Goal: Task Accomplishment & Management: Complete application form

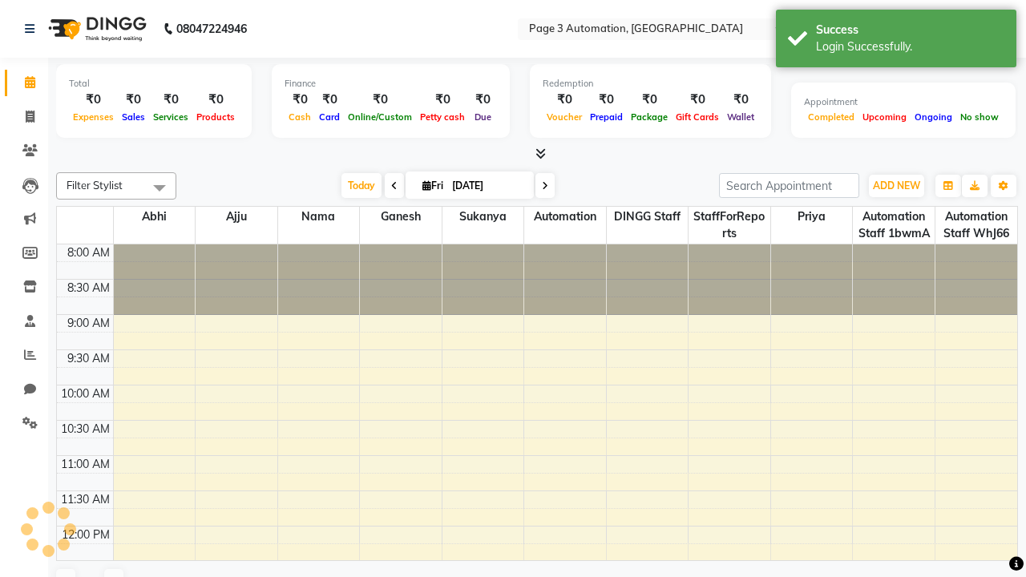
select select "en"
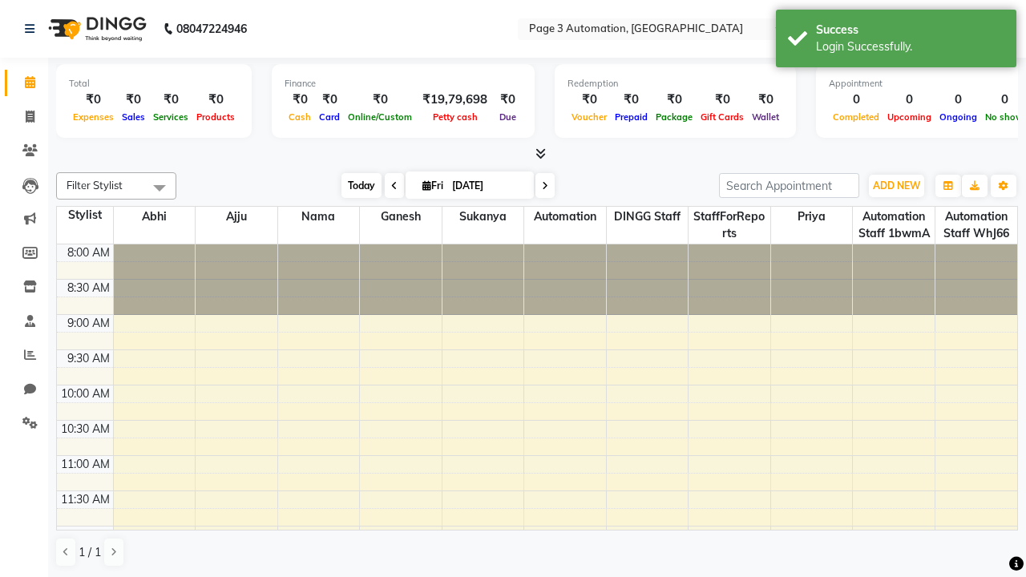
click at [354, 185] on span "Today" at bounding box center [362, 185] width 40 height 25
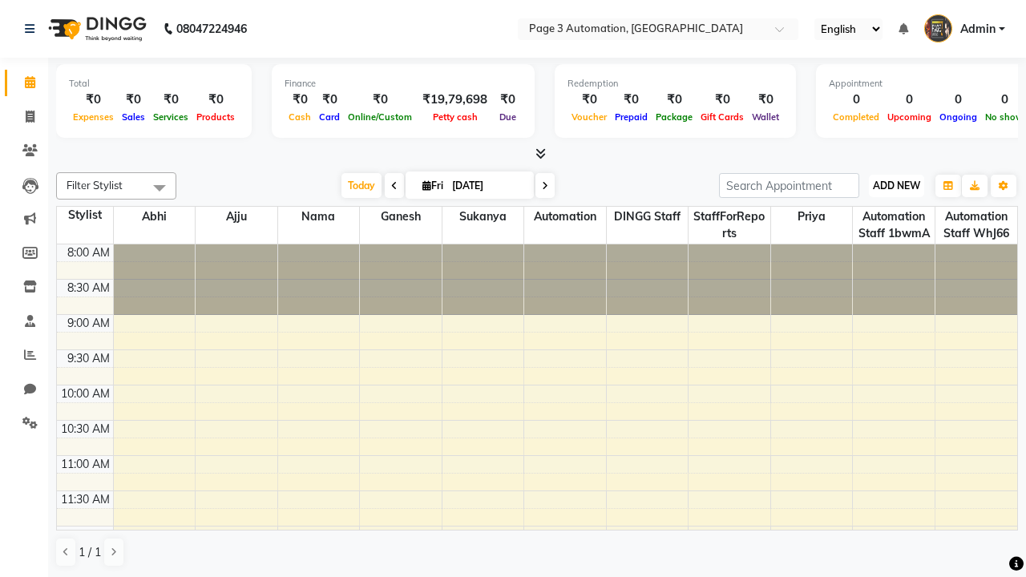
click at [897, 185] on span "ADD NEW" at bounding box center [896, 186] width 47 height 12
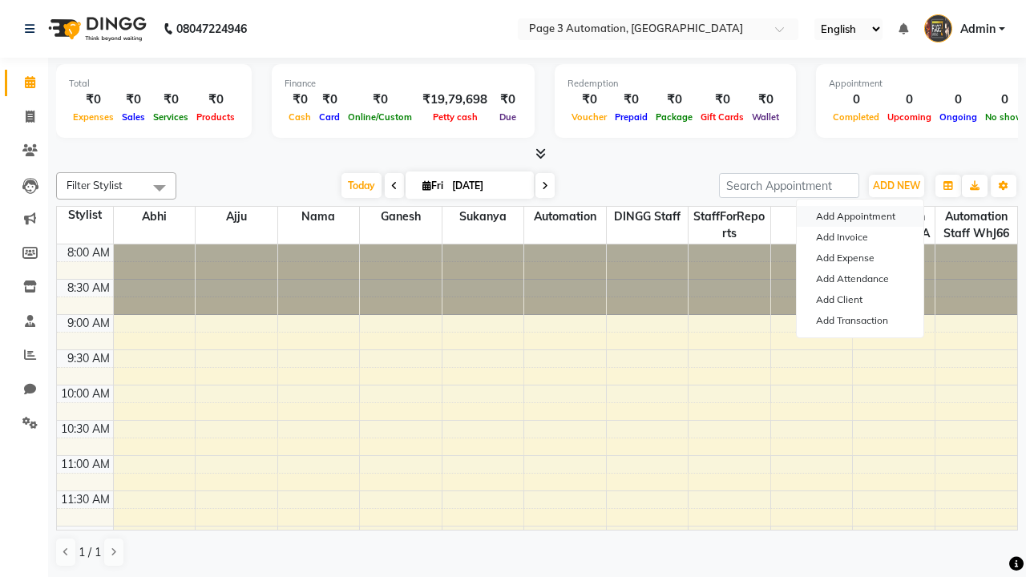
click at [860, 217] on button "Add Appointment" at bounding box center [860, 216] width 127 height 21
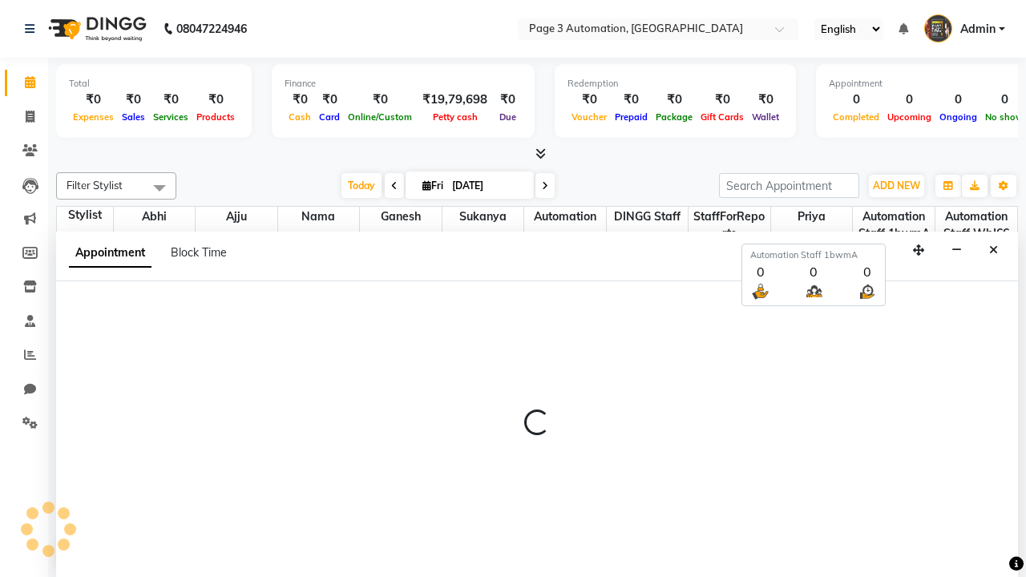
select select "tentative"
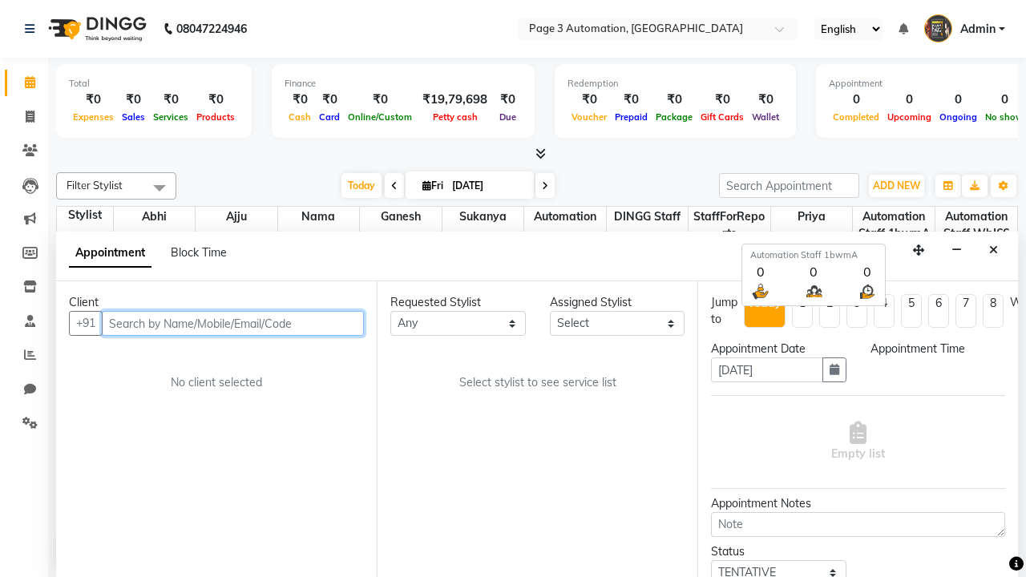
select select "540"
type input "8192346578"
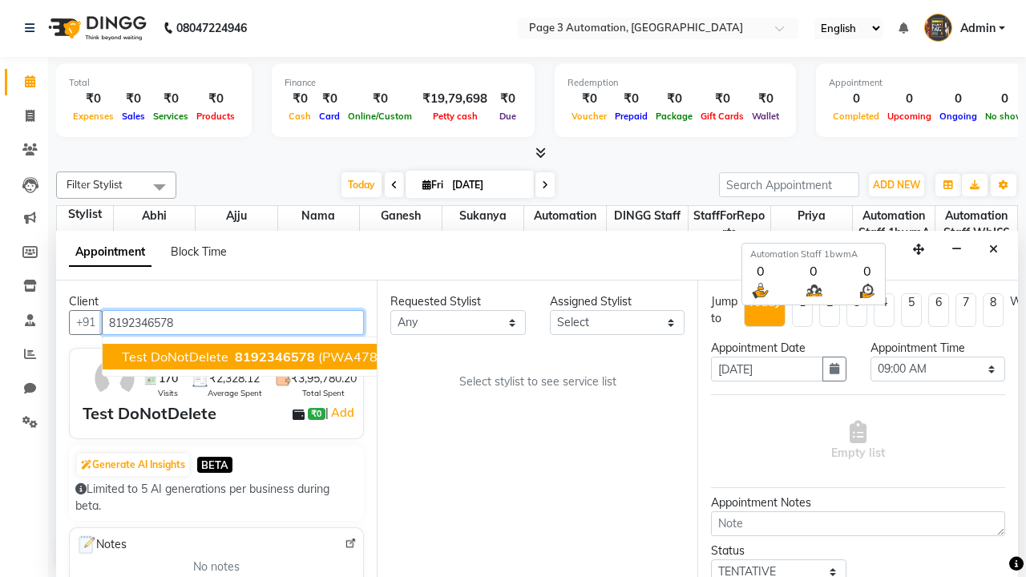
click at [235, 357] on span "8192346578" at bounding box center [275, 357] width 80 height 16
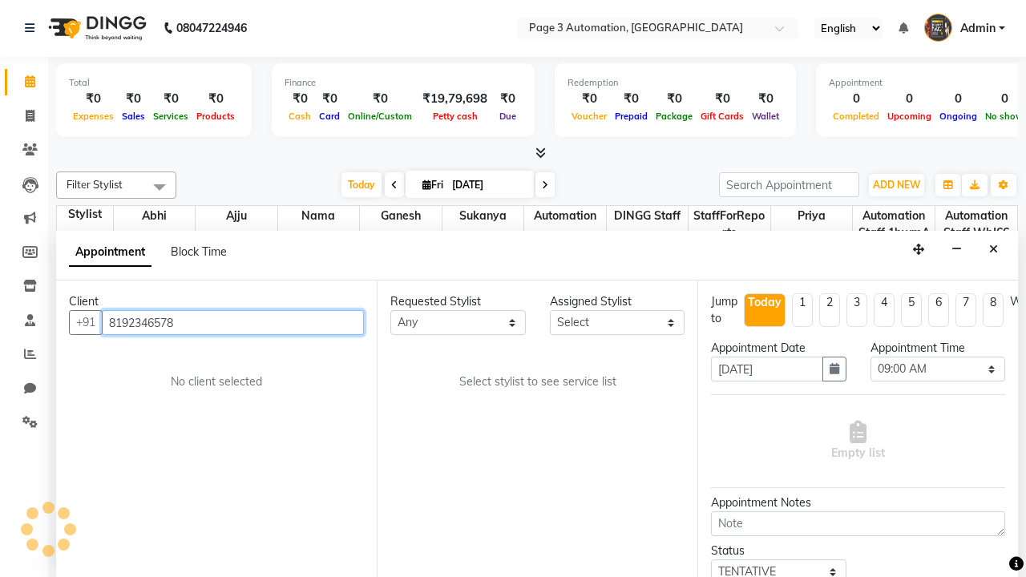
scroll to position [0, 0]
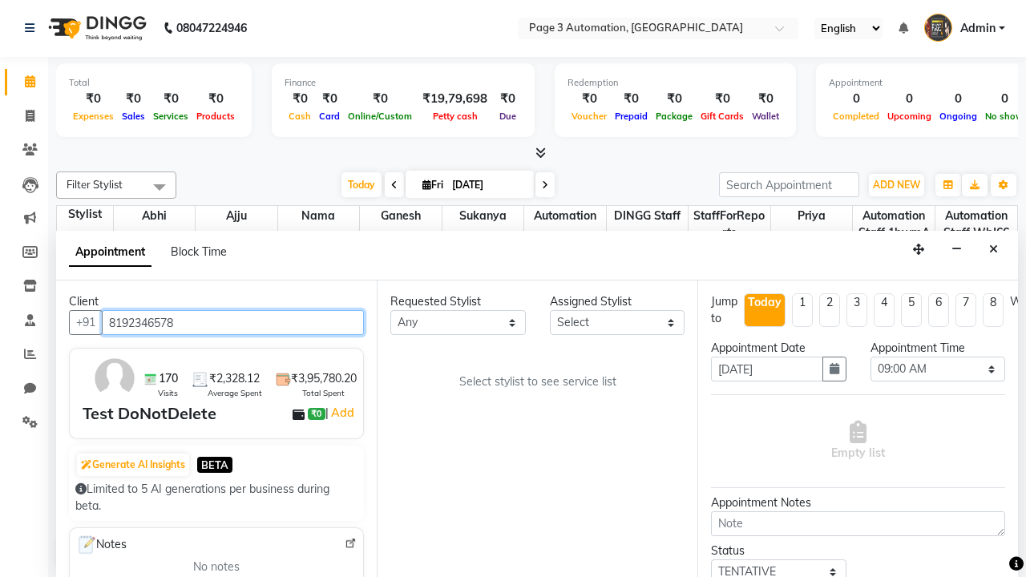
select select "711"
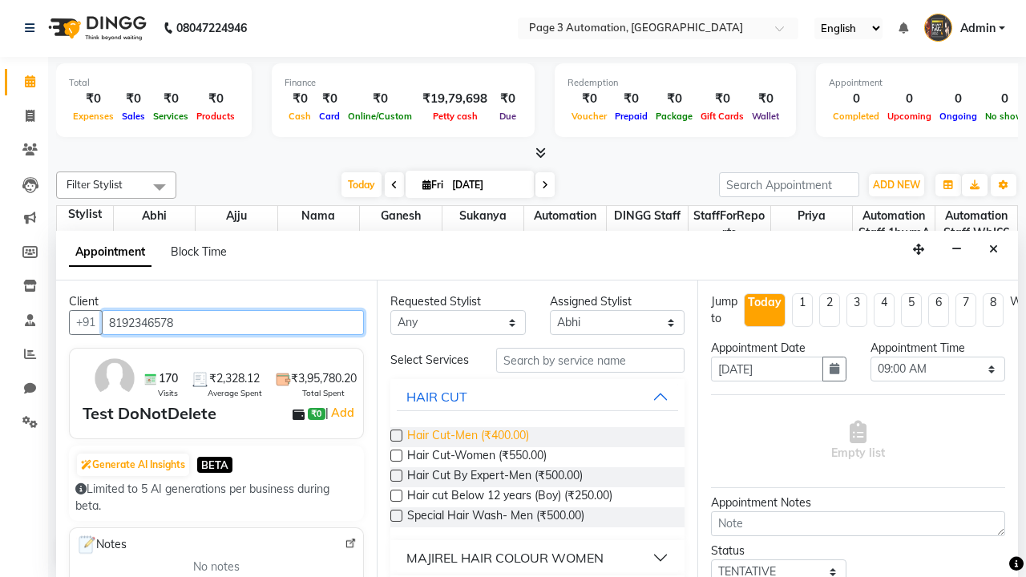
type input "8192346578"
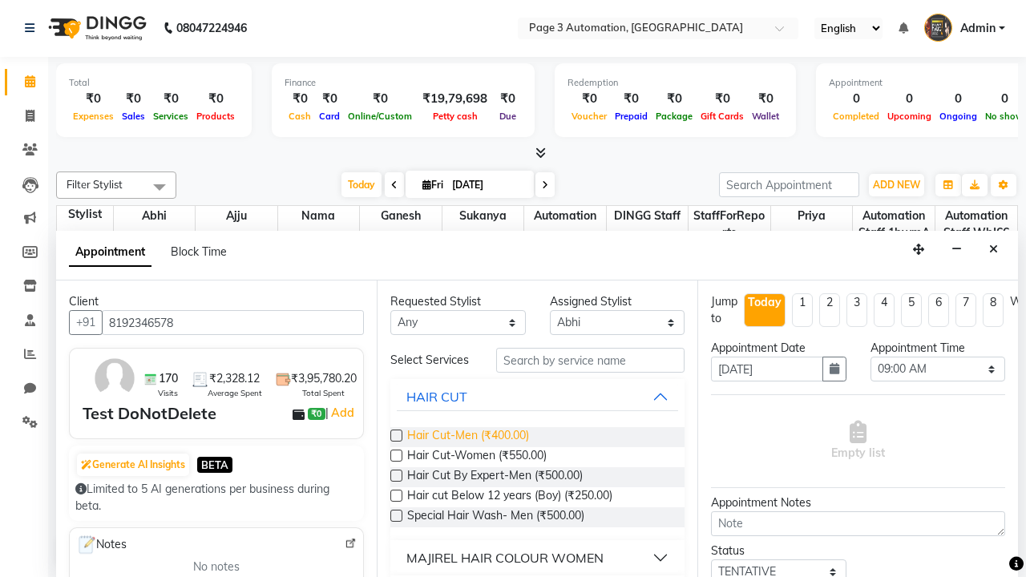
click at [468, 437] on span "Hair Cut-Men (₹400.00)" at bounding box center [468, 437] width 122 height 20
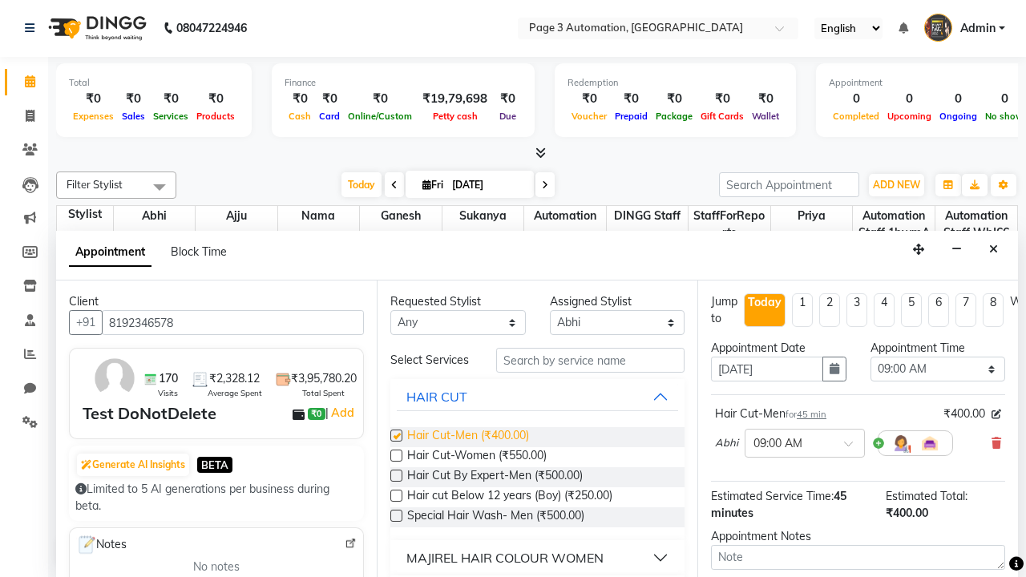
checkbox input "false"
select select "780"
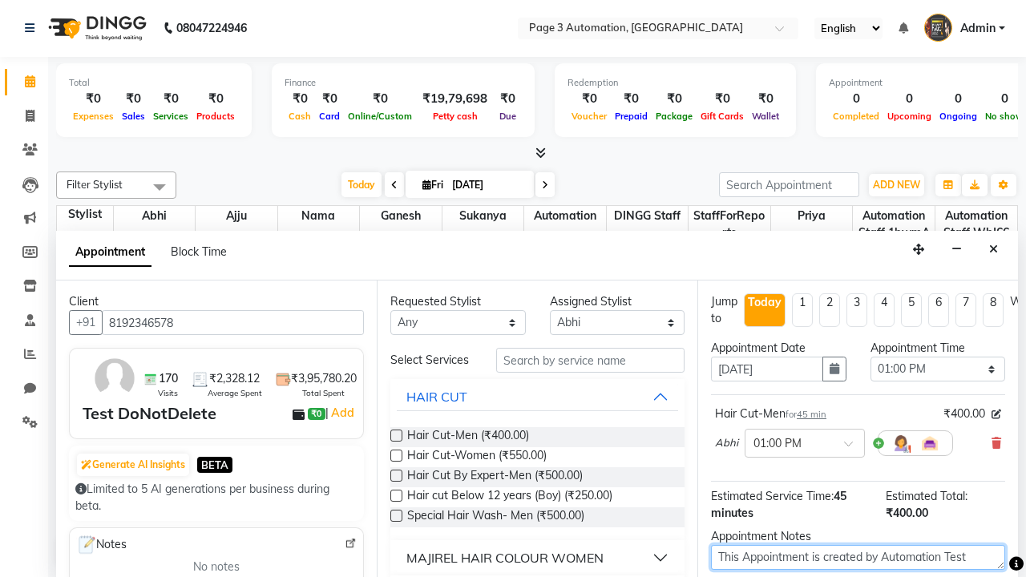
type textarea "This Appointment is created by Automation Test"
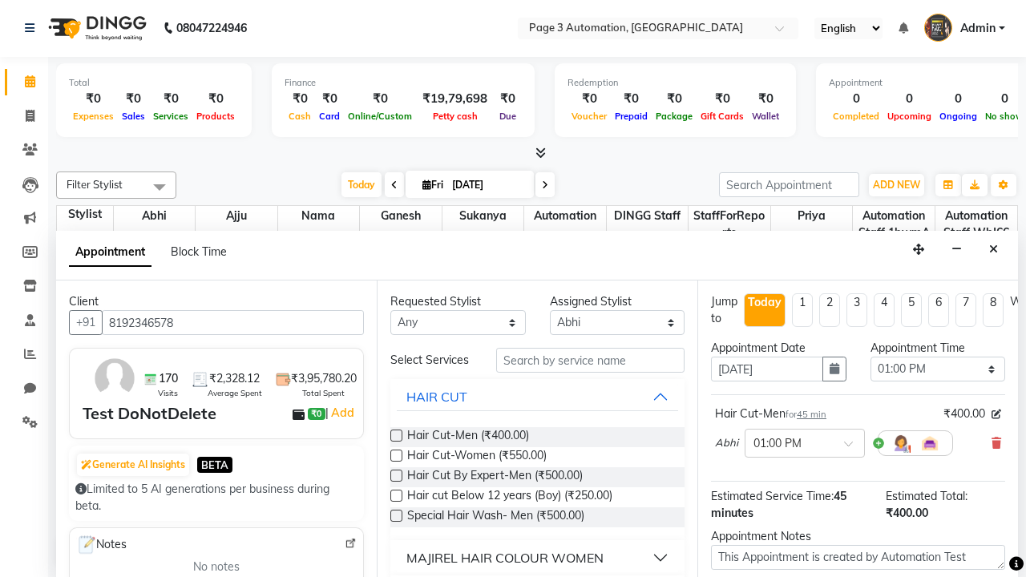
checkbox input "false"
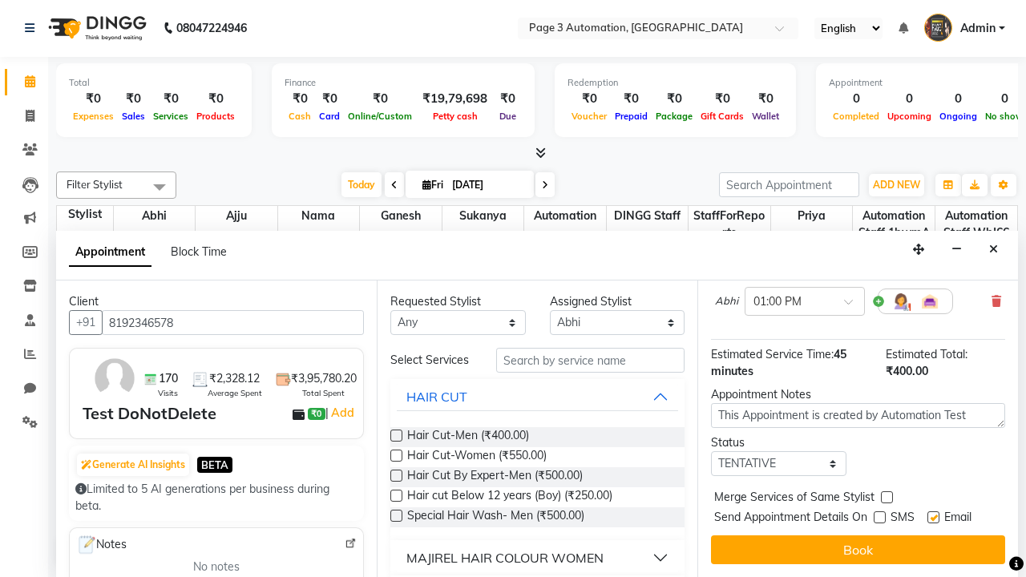
click at [933, 517] on label at bounding box center [934, 518] width 12 height 12
click at [933, 517] on input "checkbox" at bounding box center [933, 519] width 10 height 10
checkbox input "false"
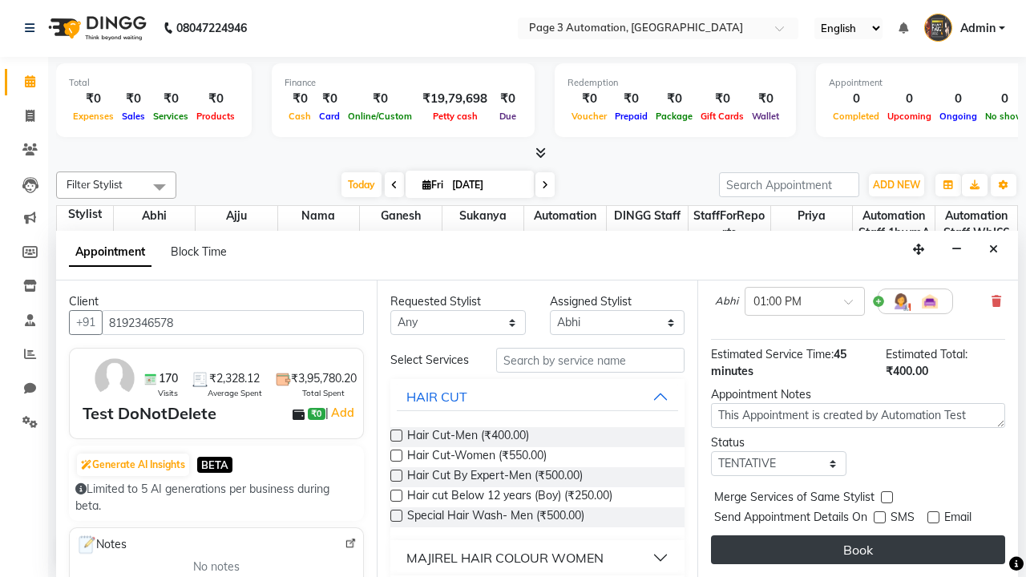
click at [858, 550] on button "Book" at bounding box center [858, 550] width 294 height 29
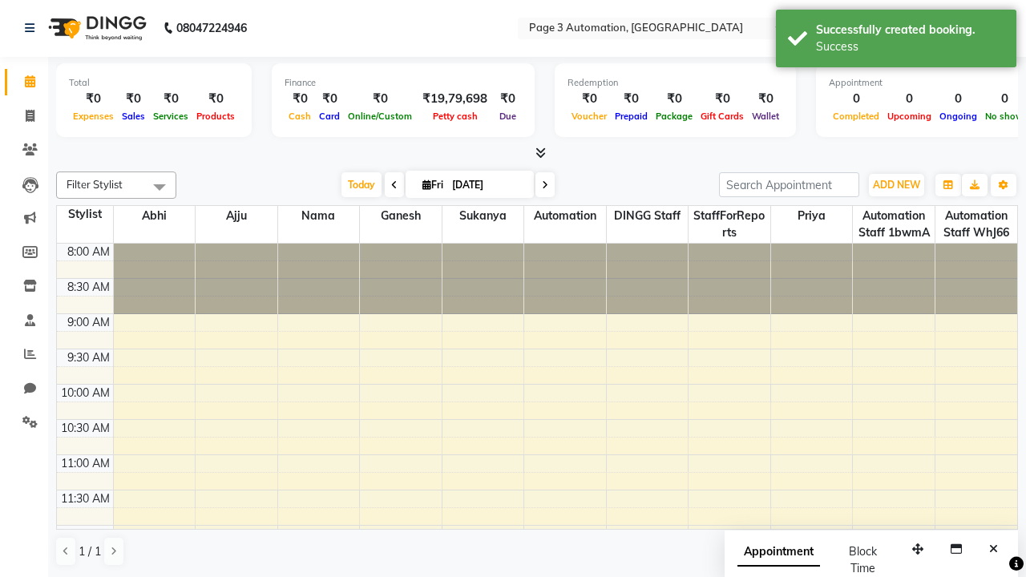
scroll to position [0, 0]
click at [897, 41] on div "Success" at bounding box center [910, 46] width 188 height 17
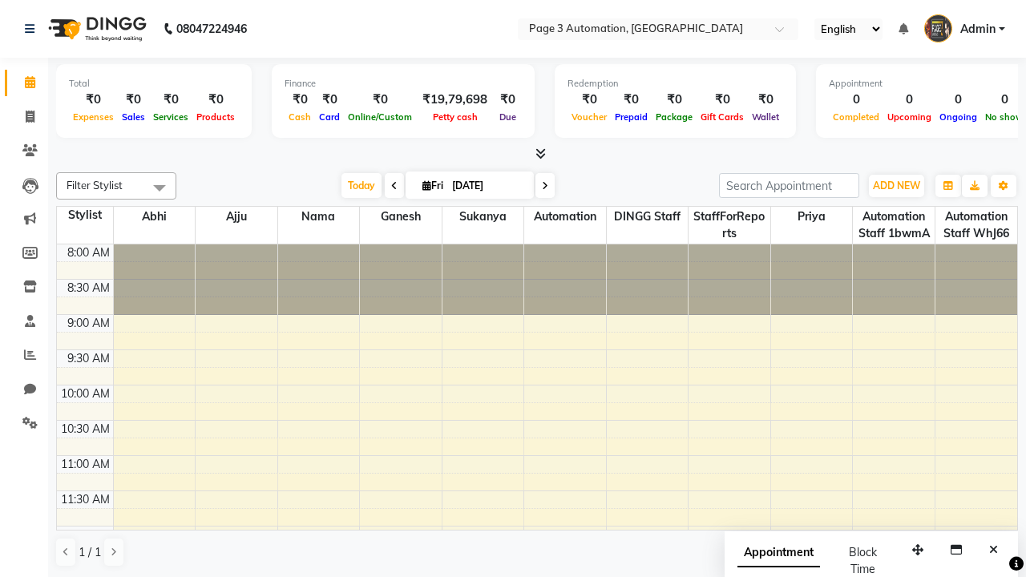
click at [160, 188] on span at bounding box center [160, 187] width 32 height 30
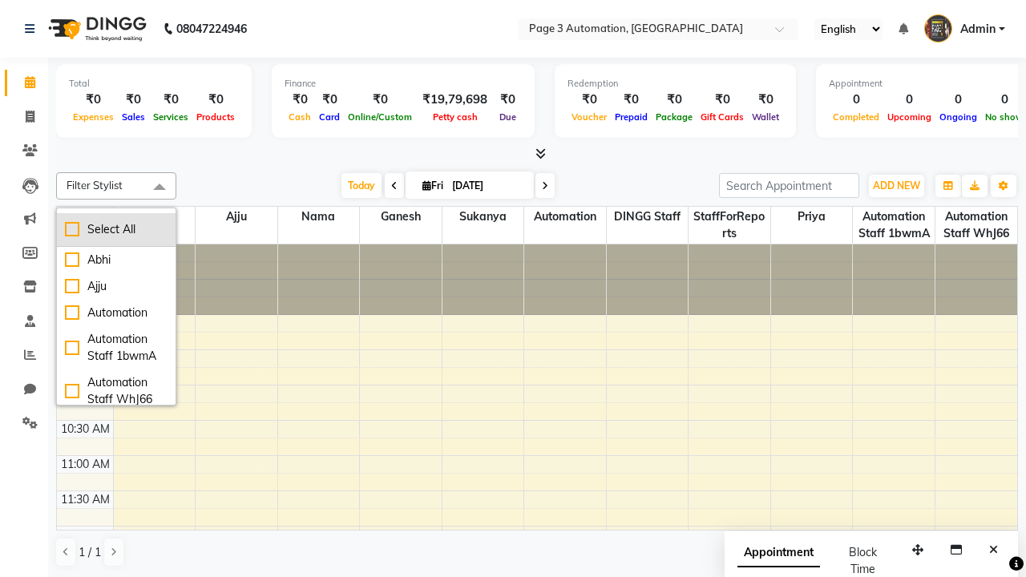
click at [116, 229] on div "Select All" at bounding box center [116, 229] width 103 height 17
checkbox input "true"
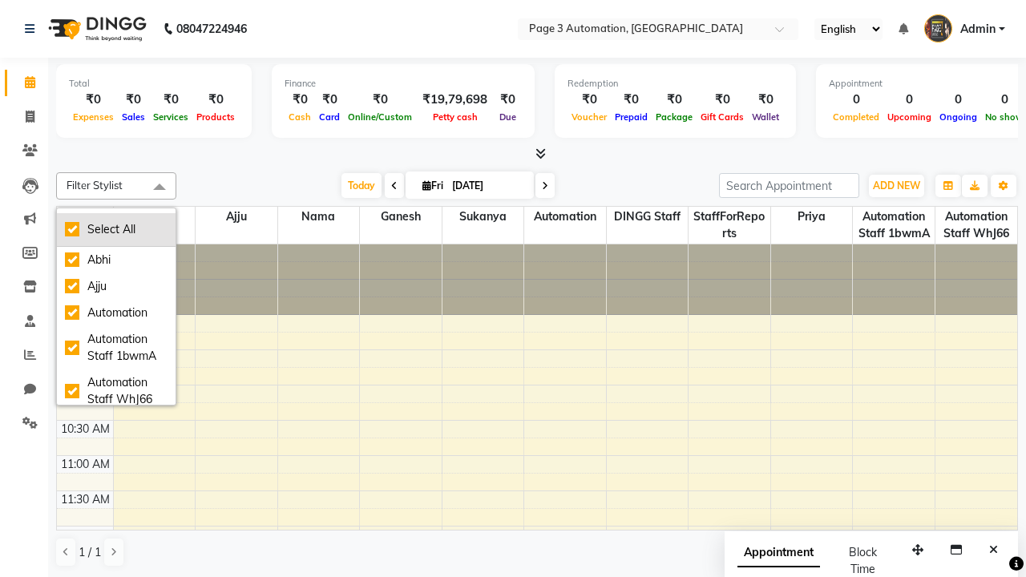
checkbox input "true"
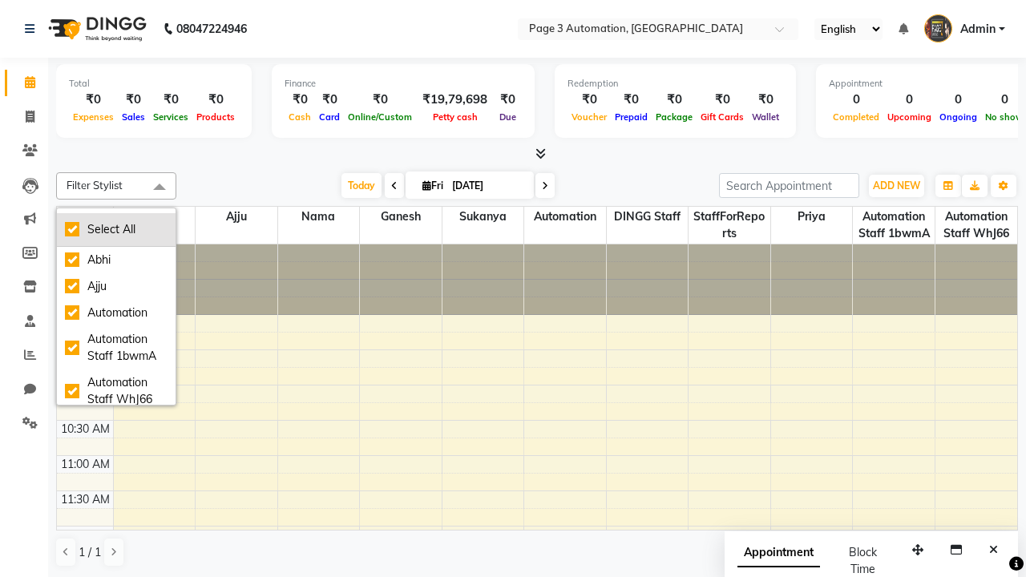
checkbox input "true"
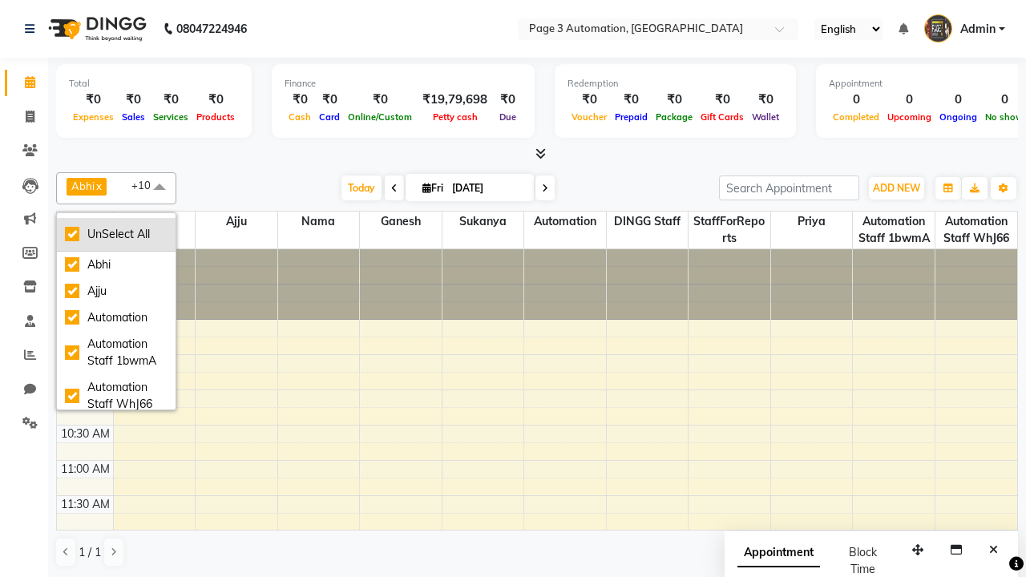
click at [116, 234] on div "UnSelect All" at bounding box center [116, 234] width 103 height 17
checkbox input "false"
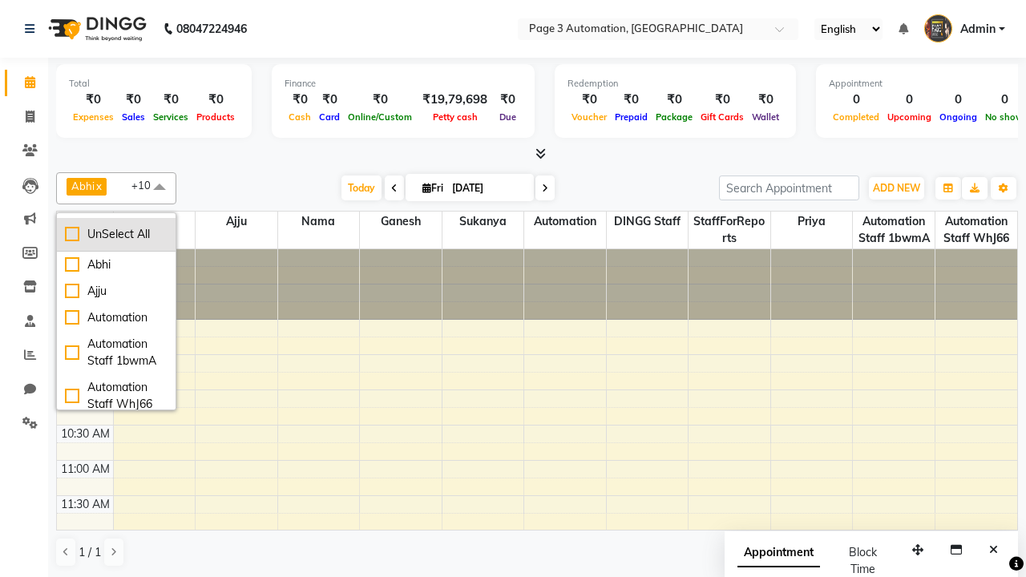
checkbox input "false"
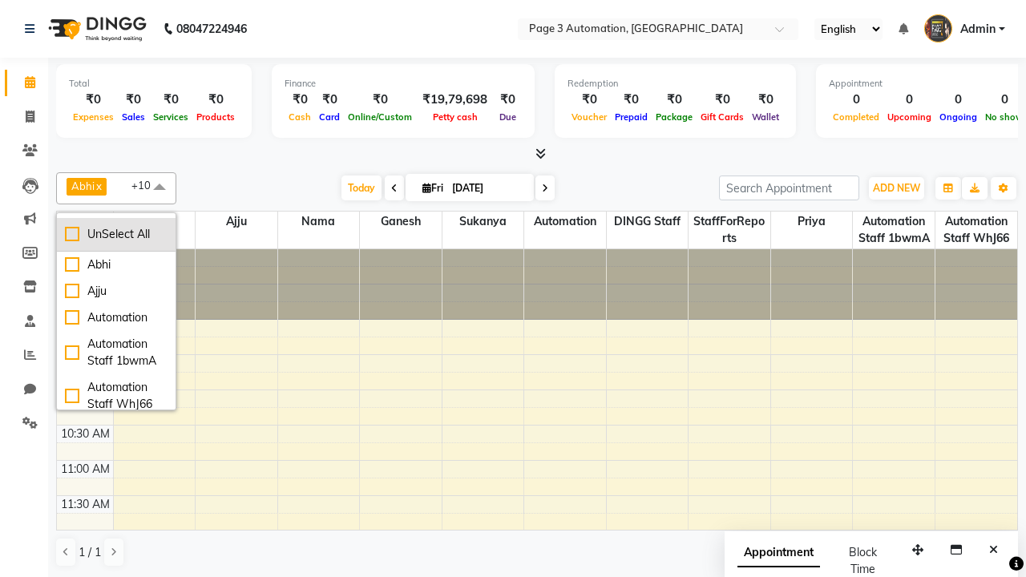
checkbox input "false"
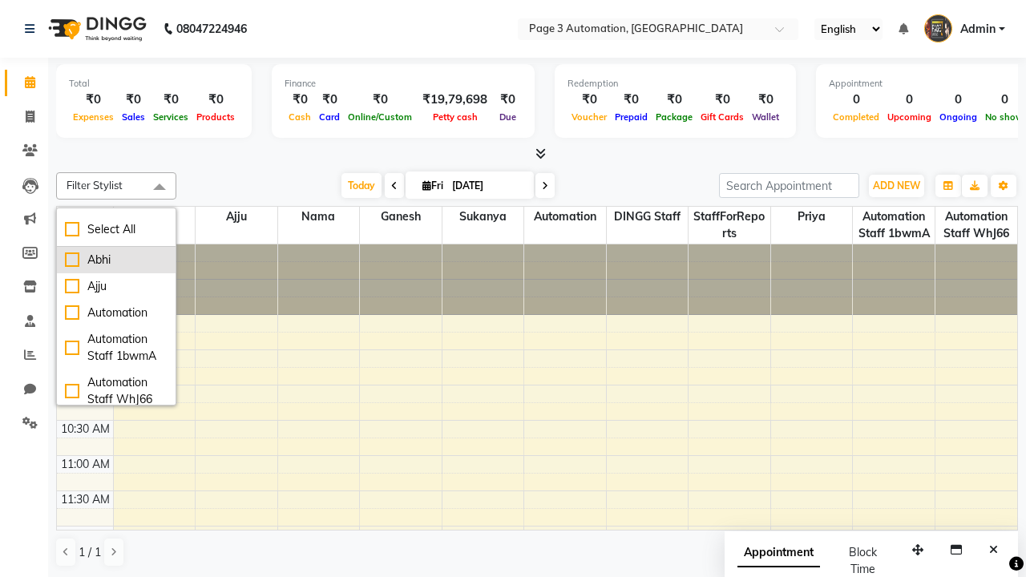
click at [116, 260] on div "Abhi" at bounding box center [116, 260] width 103 height 17
checkbox input "true"
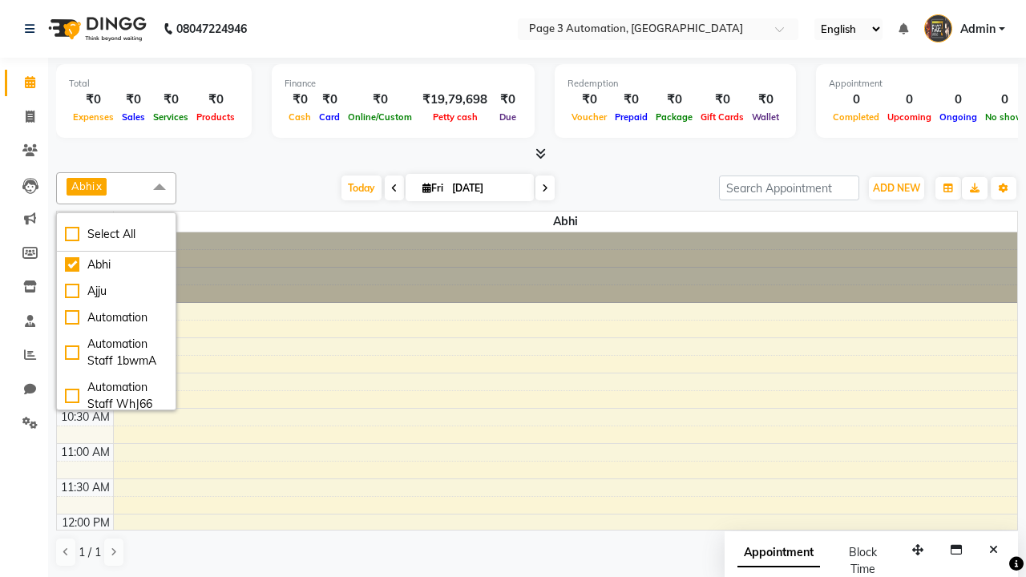
click at [160, 188] on span at bounding box center [160, 187] width 32 height 30
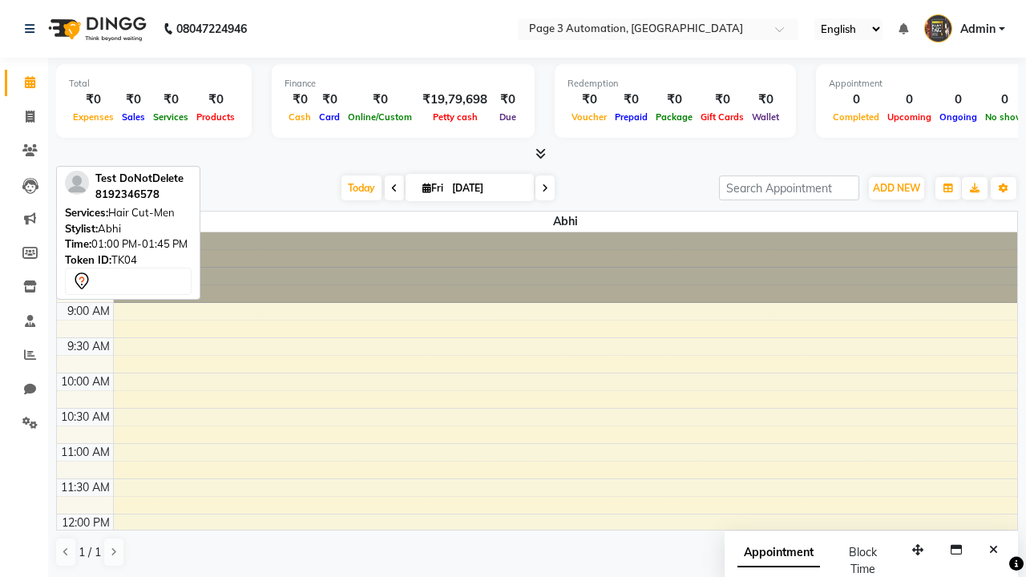
scroll to position [230, 0]
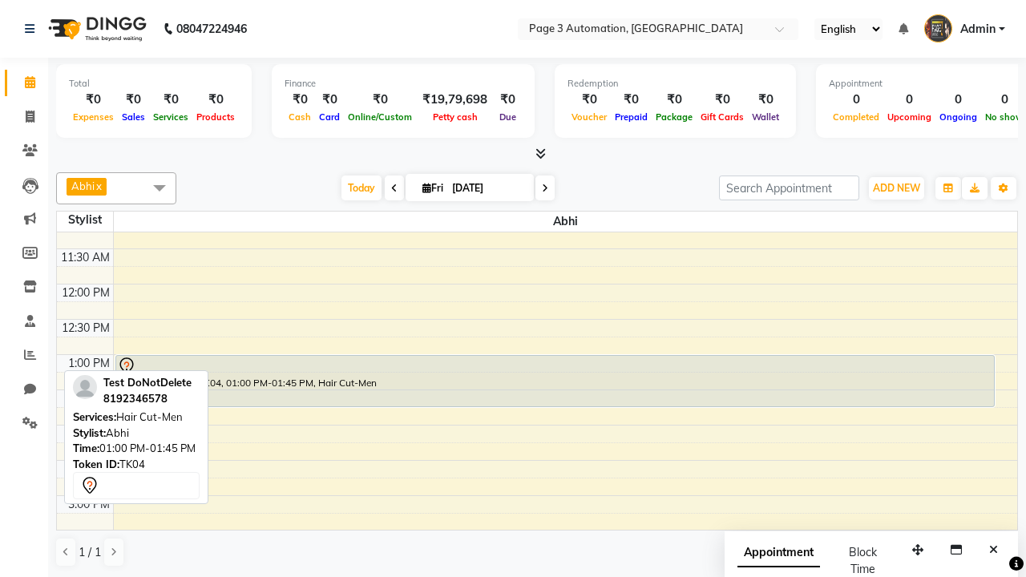
click at [555, 381] on div "Test DoNotDelete, TK04, 01:00 PM-01:45 PM, Hair Cut-Men" at bounding box center [555, 381] width 878 height 51
select select "7"
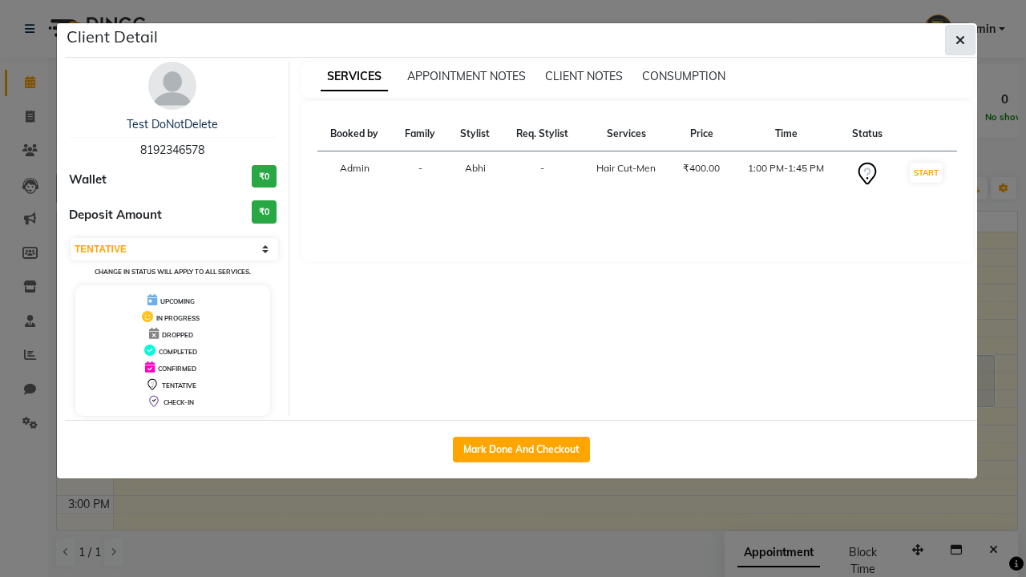
click at [961, 40] on icon "button" at bounding box center [961, 40] width 10 height 13
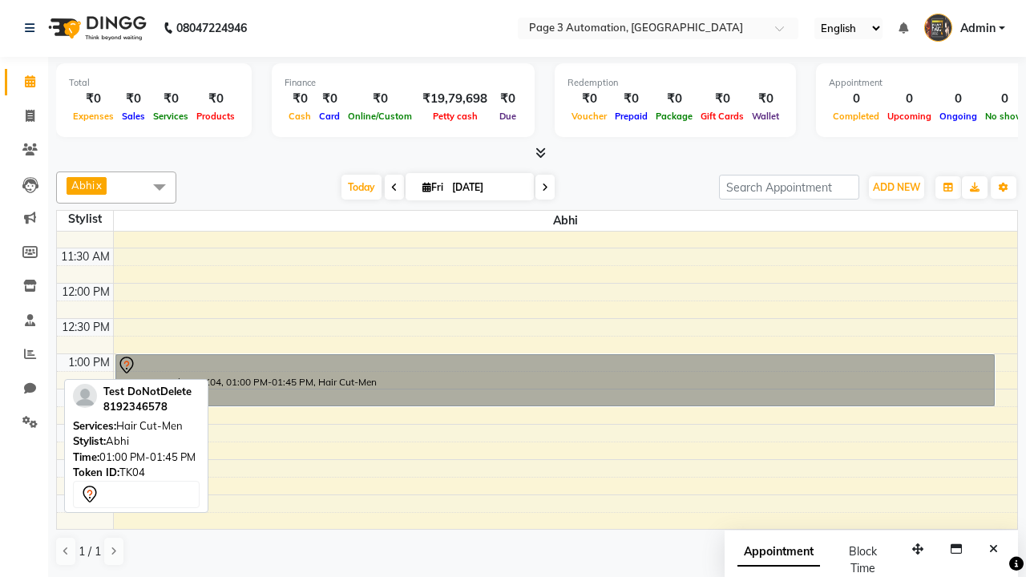
scroll to position [20, 0]
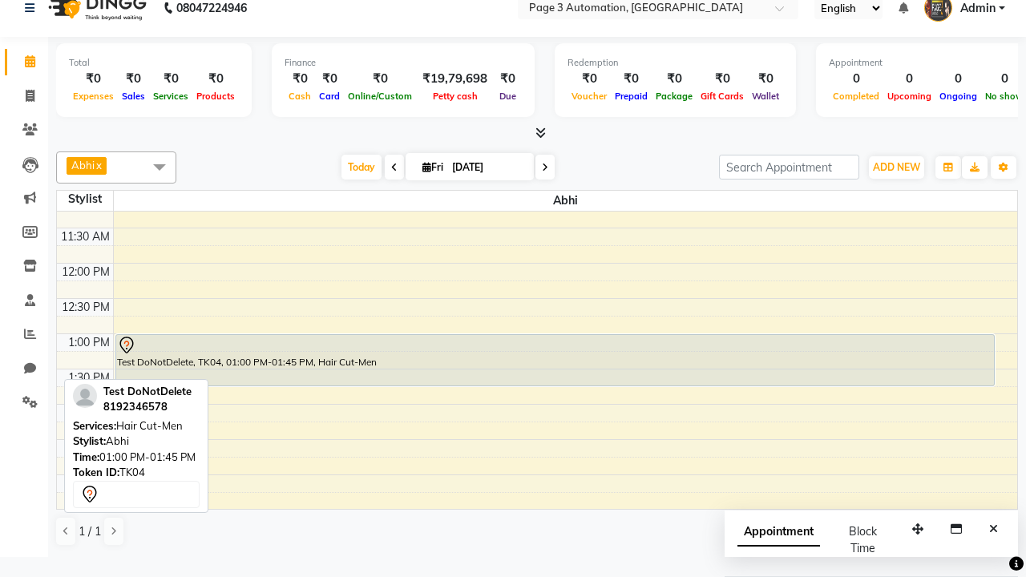
click at [160, 167] on span at bounding box center [160, 167] width 32 height 30
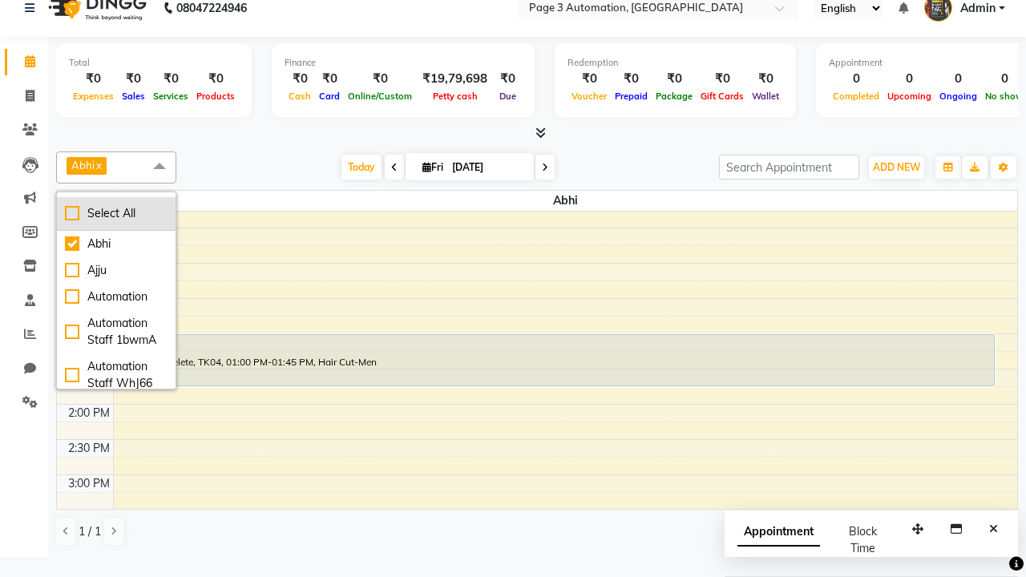
click at [116, 213] on div "Select All" at bounding box center [116, 213] width 103 height 17
checkbox input "true"
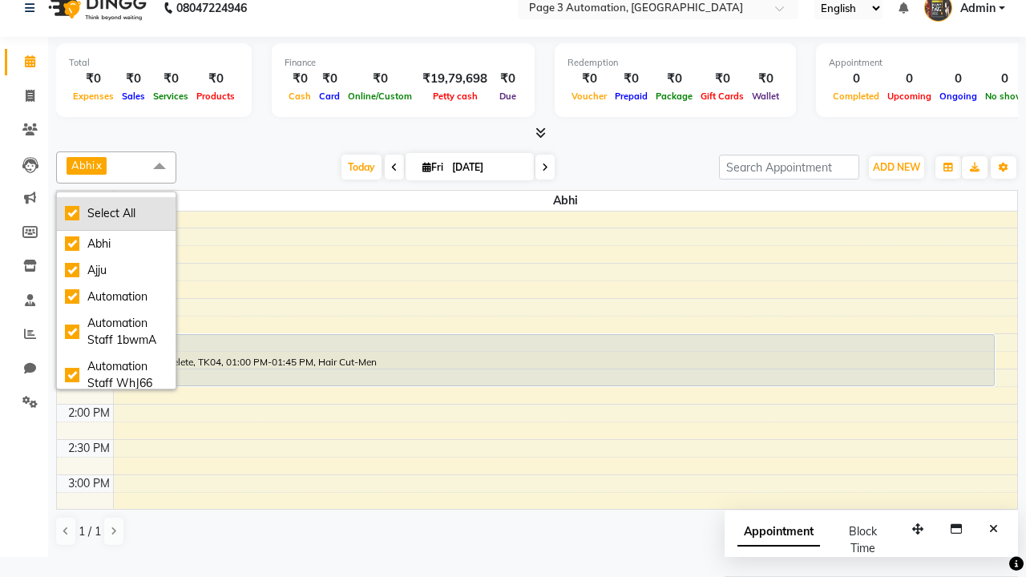
checkbox input "true"
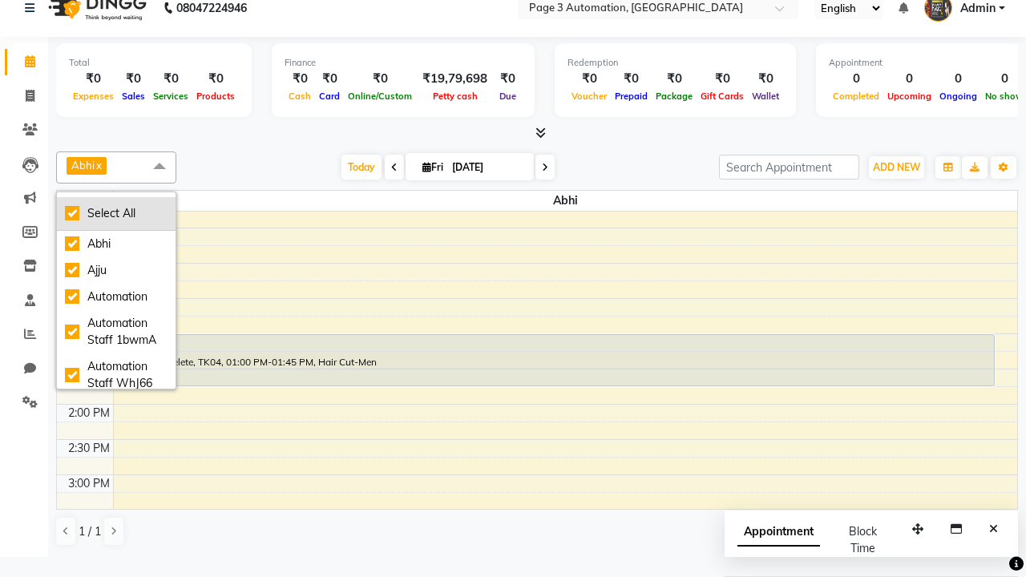
checkbox input "true"
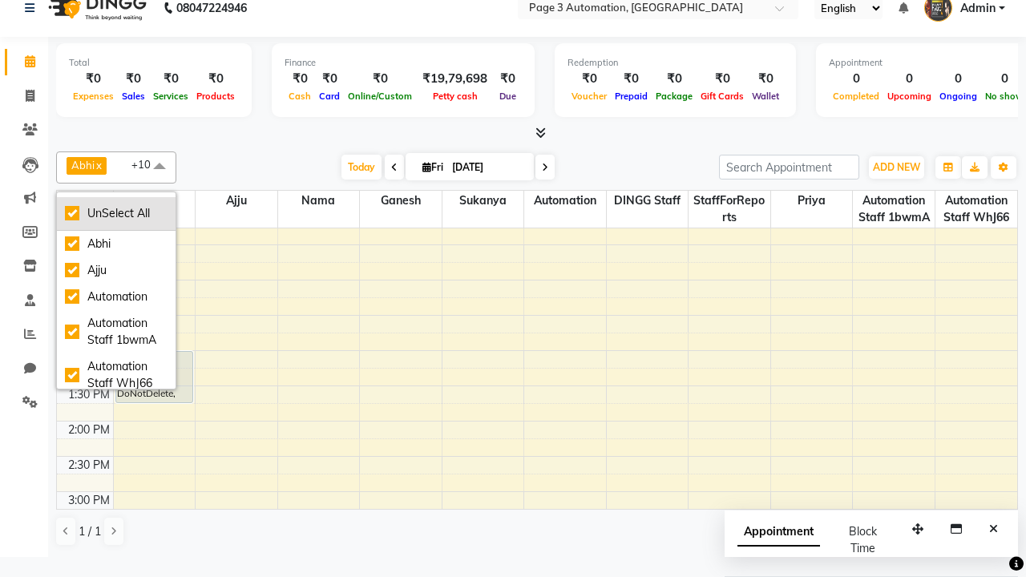
click at [116, 213] on div "UnSelect All" at bounding box center [116, 213] width 103 height 17
checkbox input "false"
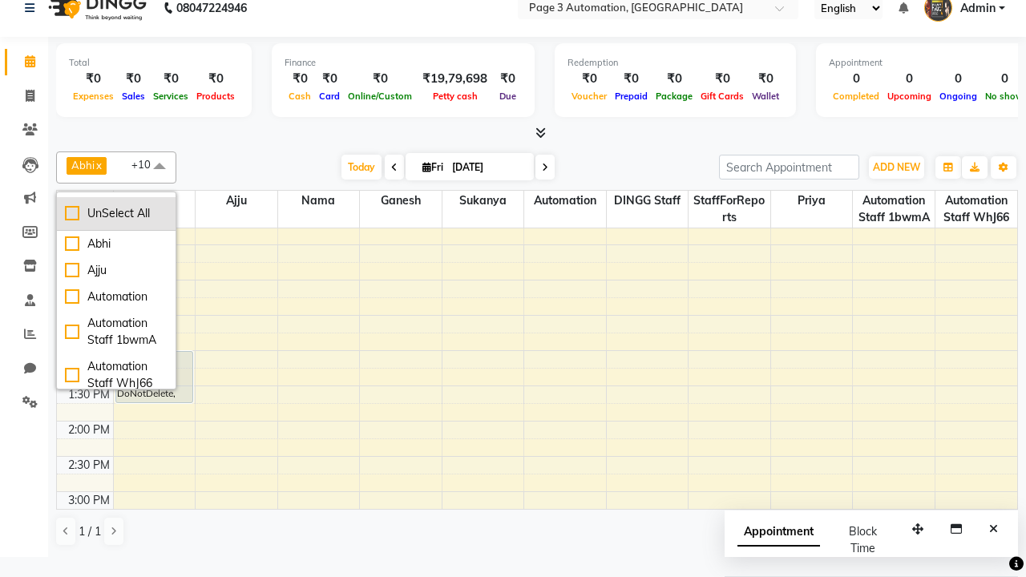
checkbox input "false"
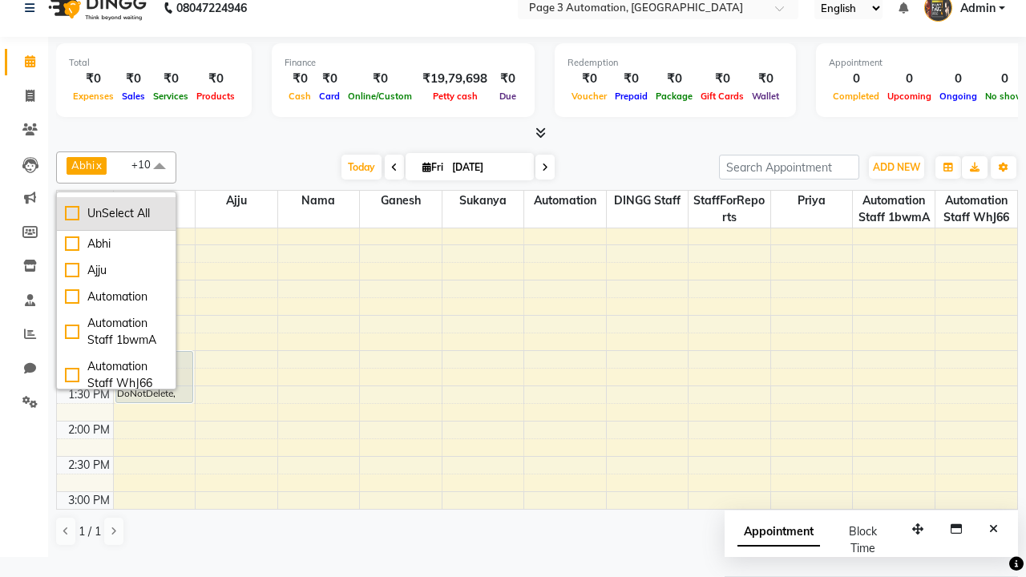
checkbox input "false"
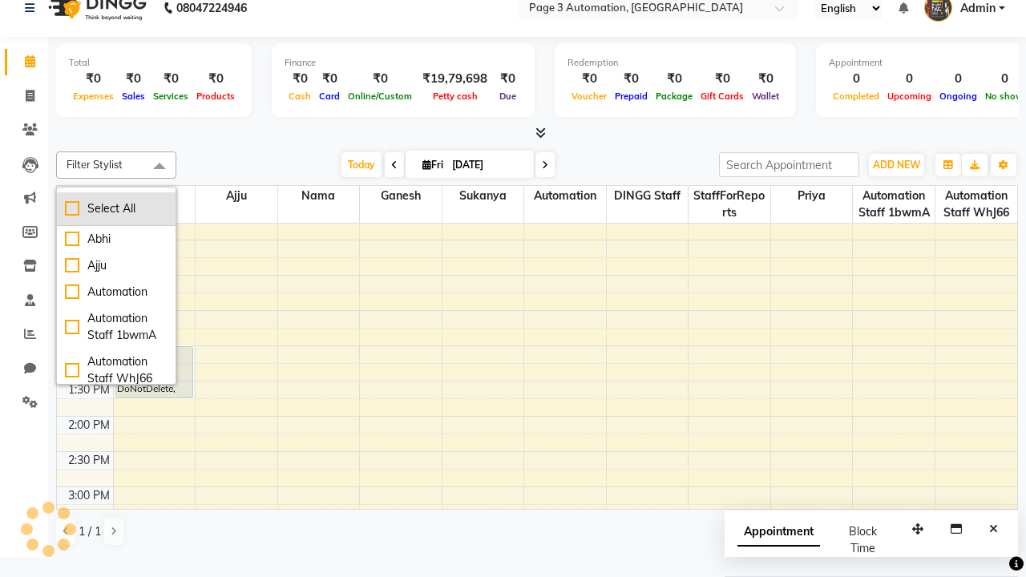
scroll to position [0, 0]
click at [160, 168] on span at bounding box center [160, 167] width 32 height 30
